Goal: Information Seeking & Learning: Learn about a topic

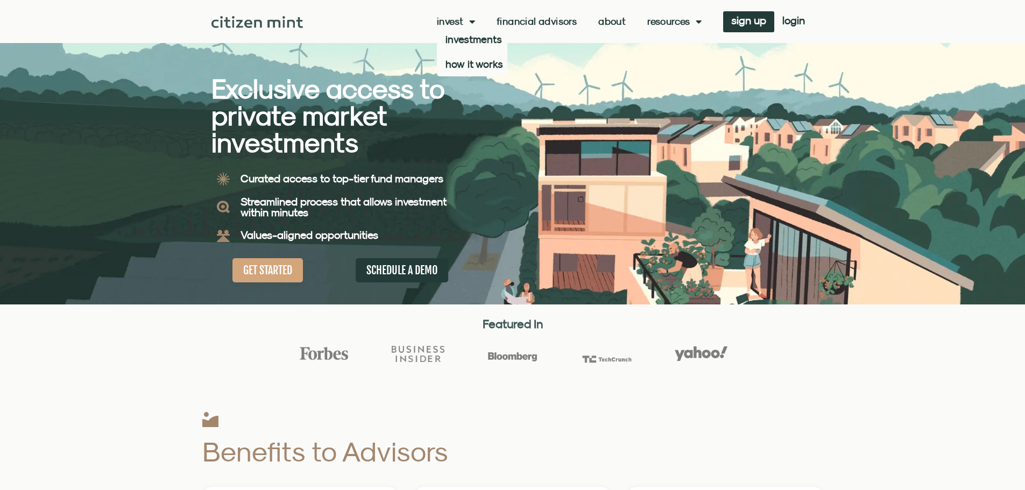
click at [458, 24] on link "Invest" at bounding box center [456, 21] width 38 height 11
click at [464, 36] on link "investments" at bounding box center [472, 39] width 70 height 25
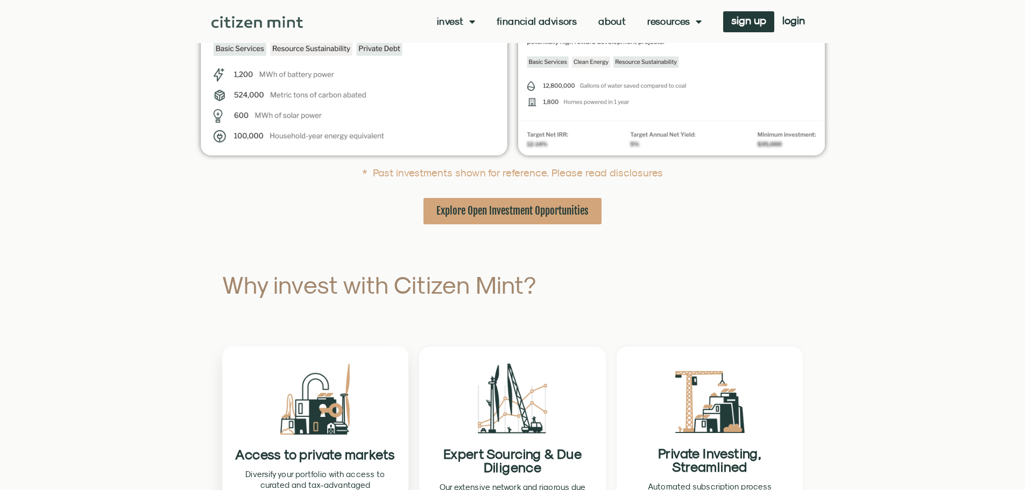
scroll to position [430, 0]
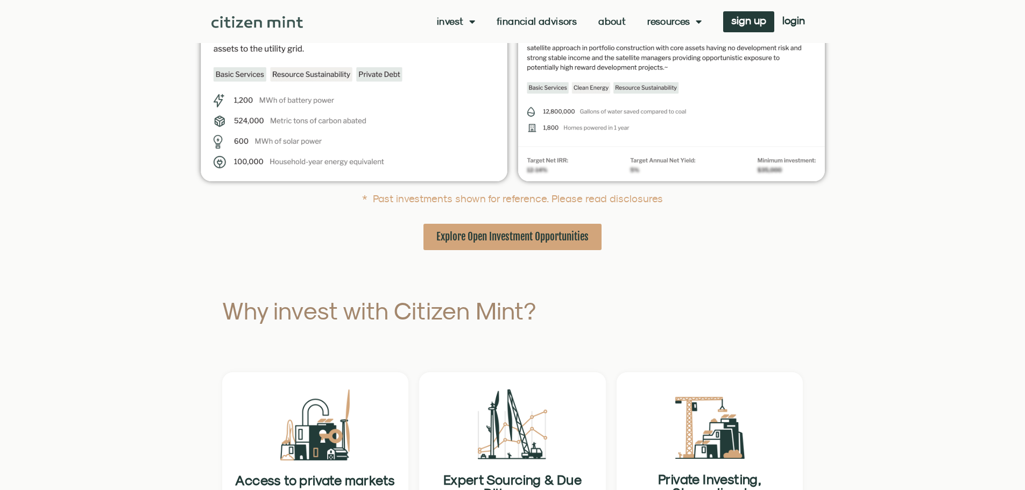
click at [494, 236] on span "Explore Open Investment Opportunities" at bounding box center [512, 236] width 152 height 13
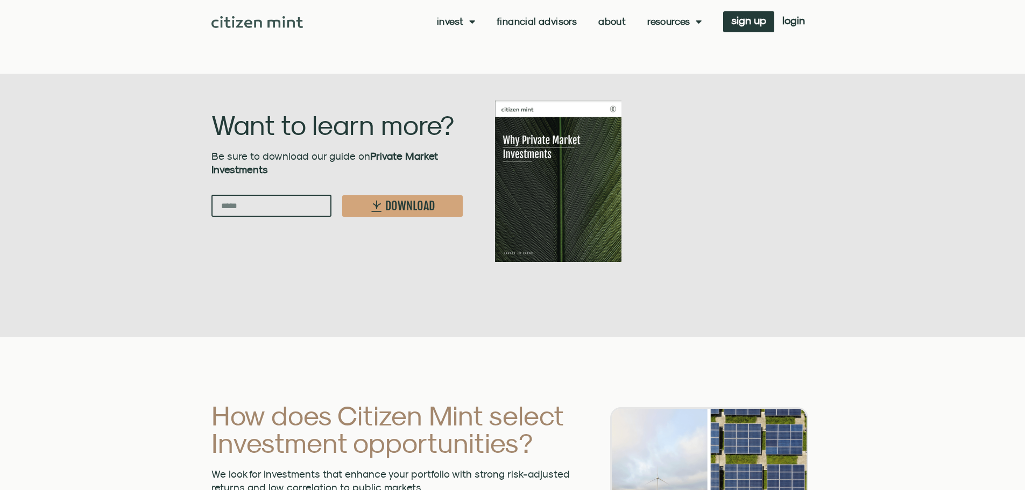
scroll to position [1937, 0]
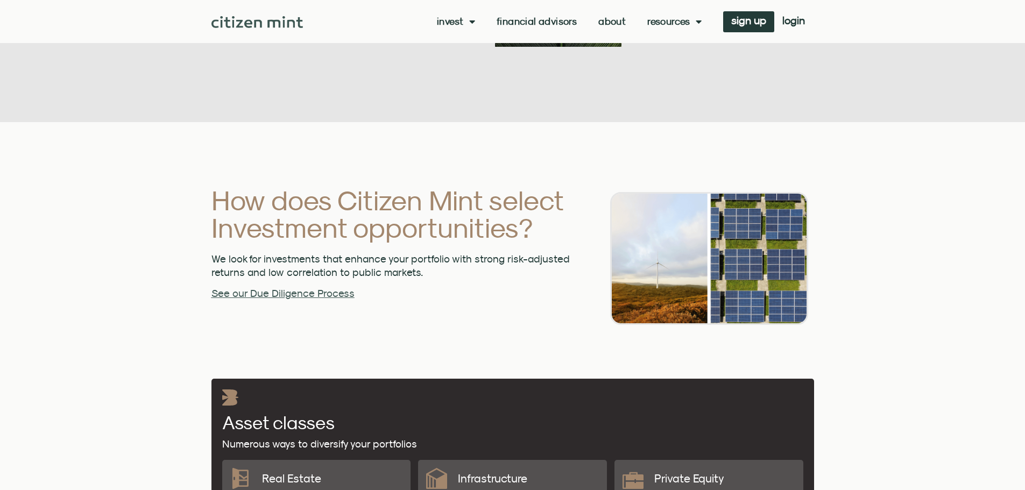
click at [334, 287] on link "See our Due Diligence Process" at bounding box center [282, 293] width 143 height 12
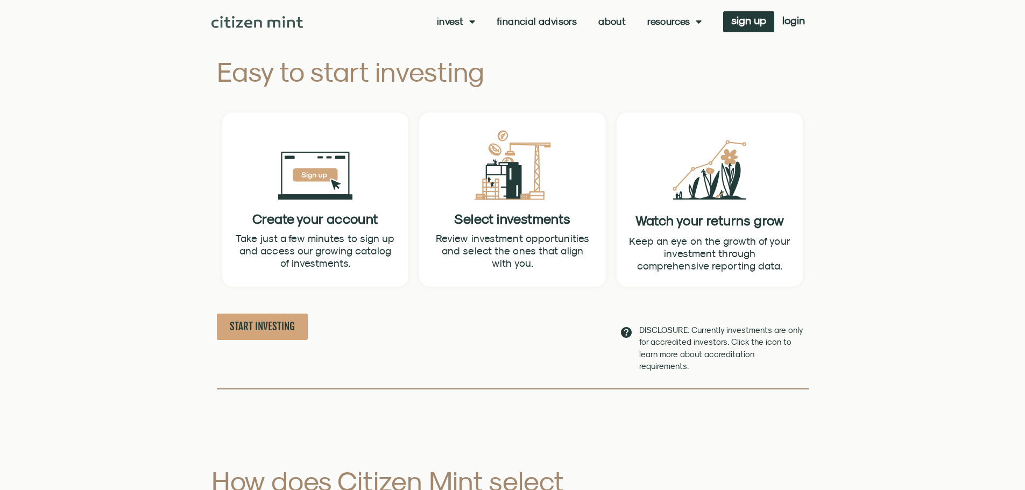
scroll to position [538, 0]
click at [619, 23] on link "About" at bounding box center [611, 21] width 27 height 11
